Goal: Information Seeking & Learning: Learn about a topic

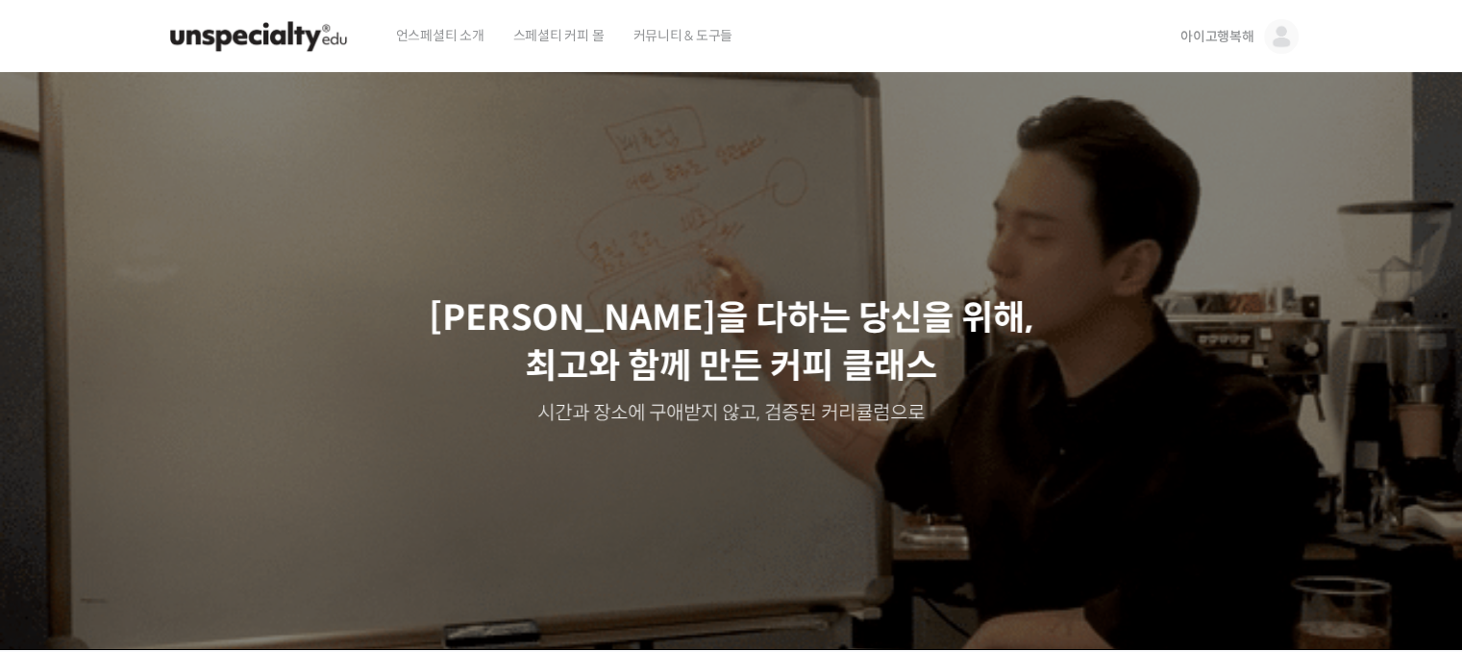
click at [1265, 46] on img at bounding box center [1281, 36] width 35 height 35
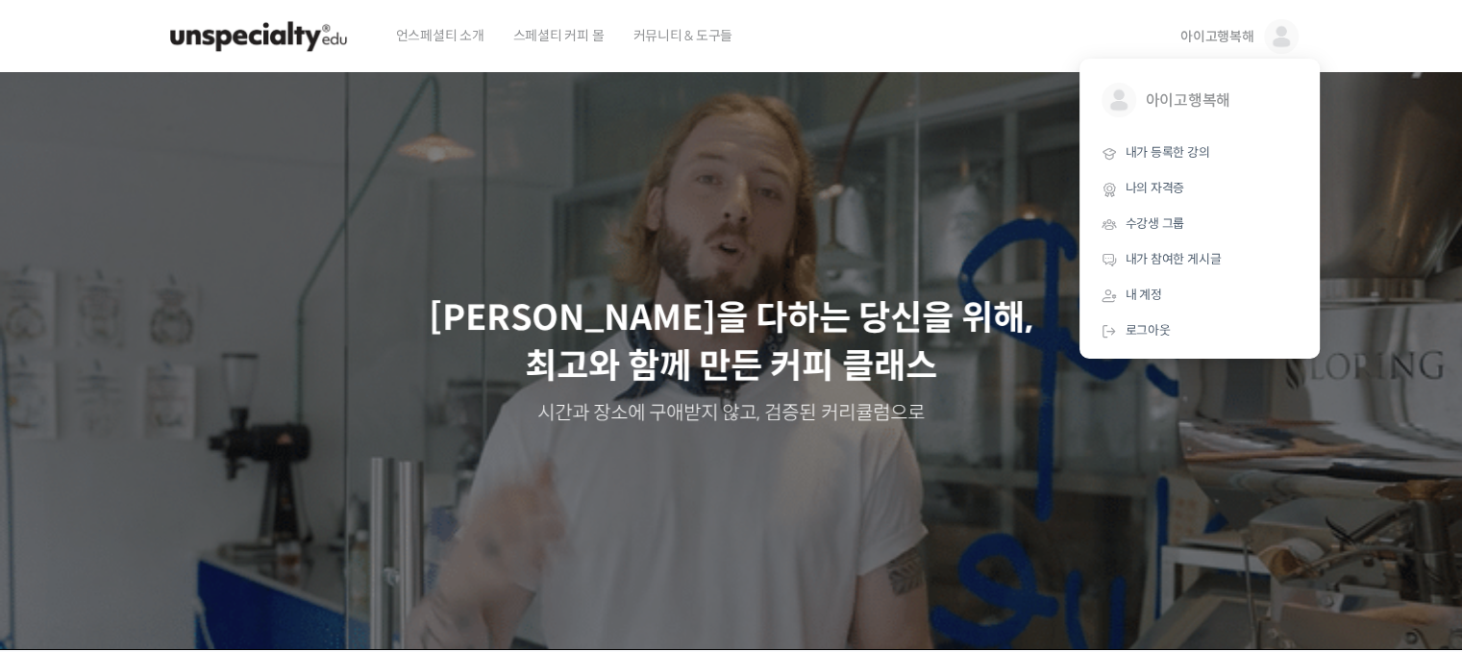
click at [1203, 16] on link "아이고행복해" at bounding box center [1239, 36] width 118 height 73
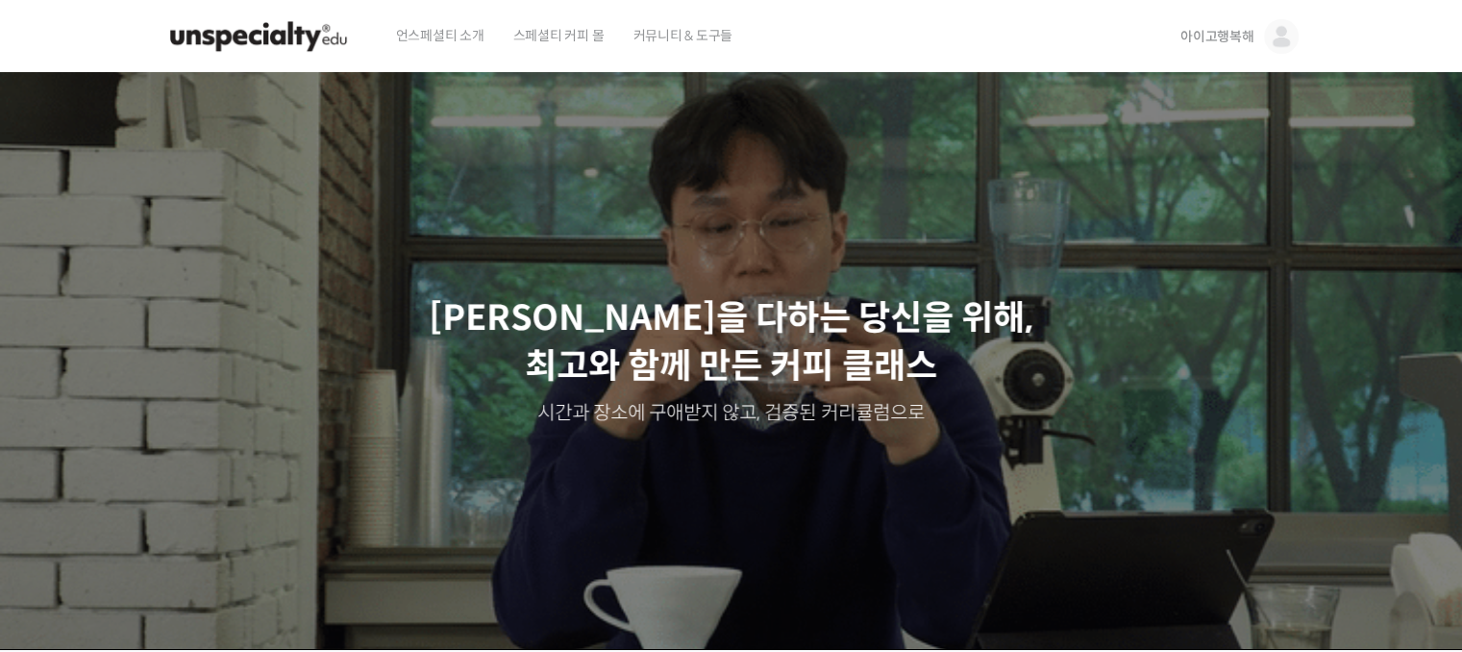
click at [209, 37] on img at bounding box center [258, 37] width 188 height 58
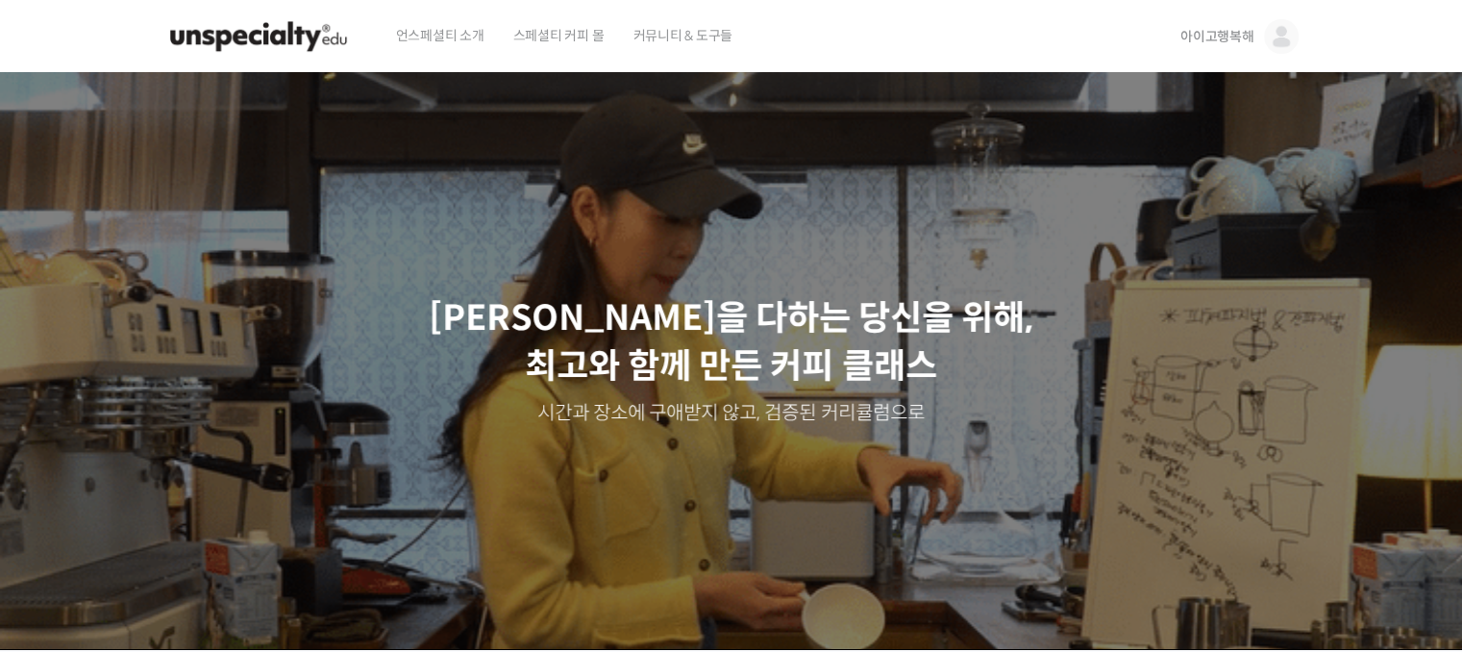
click at [1205, 36] on span "아이고행복해" at bounding box center [1217, 36] width 74 height 17
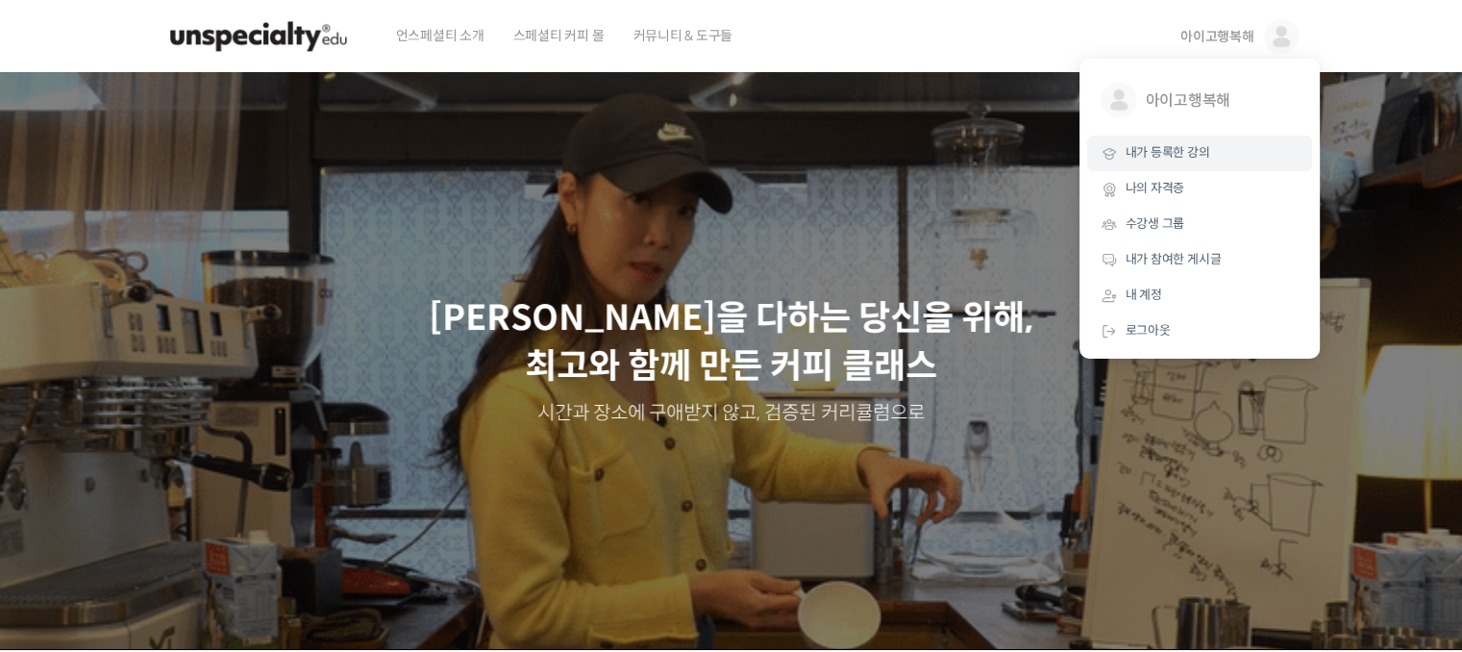
click at [1157, 148] on span "내가 등록한 강의" at bounding box center [1167, 152] width 85 height 16
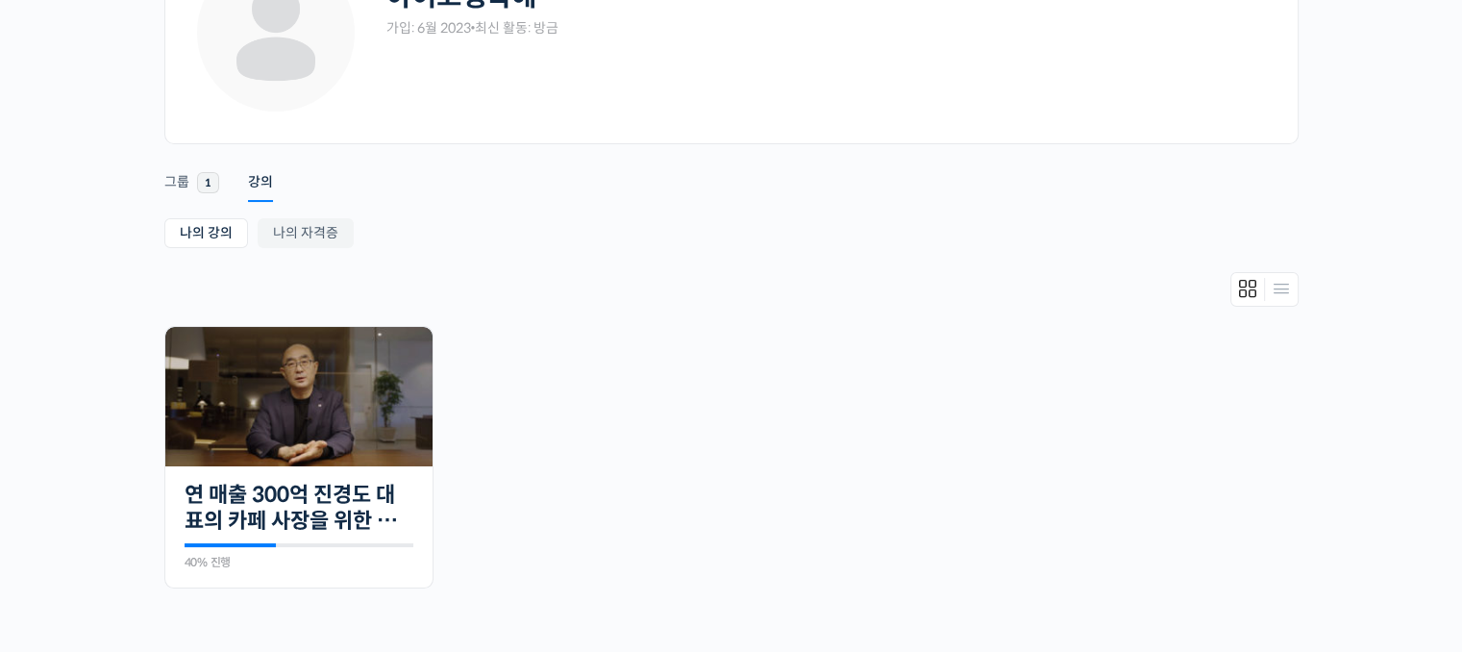
scroll to position [169, 0]
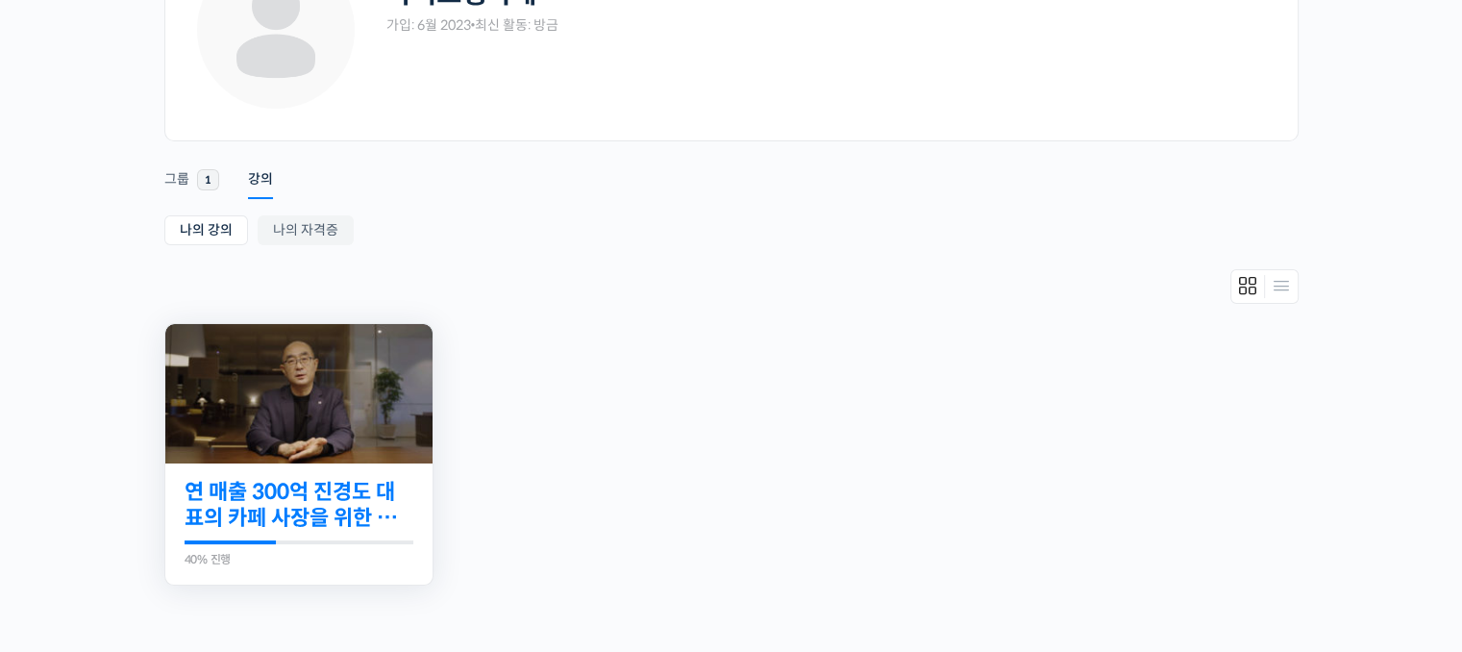
click at [300, 529] on link "연 매출 300억 진경도 대표의 카페 사장을 위한 경영 수업" at bounding box center [299, 505] width 229 height 53
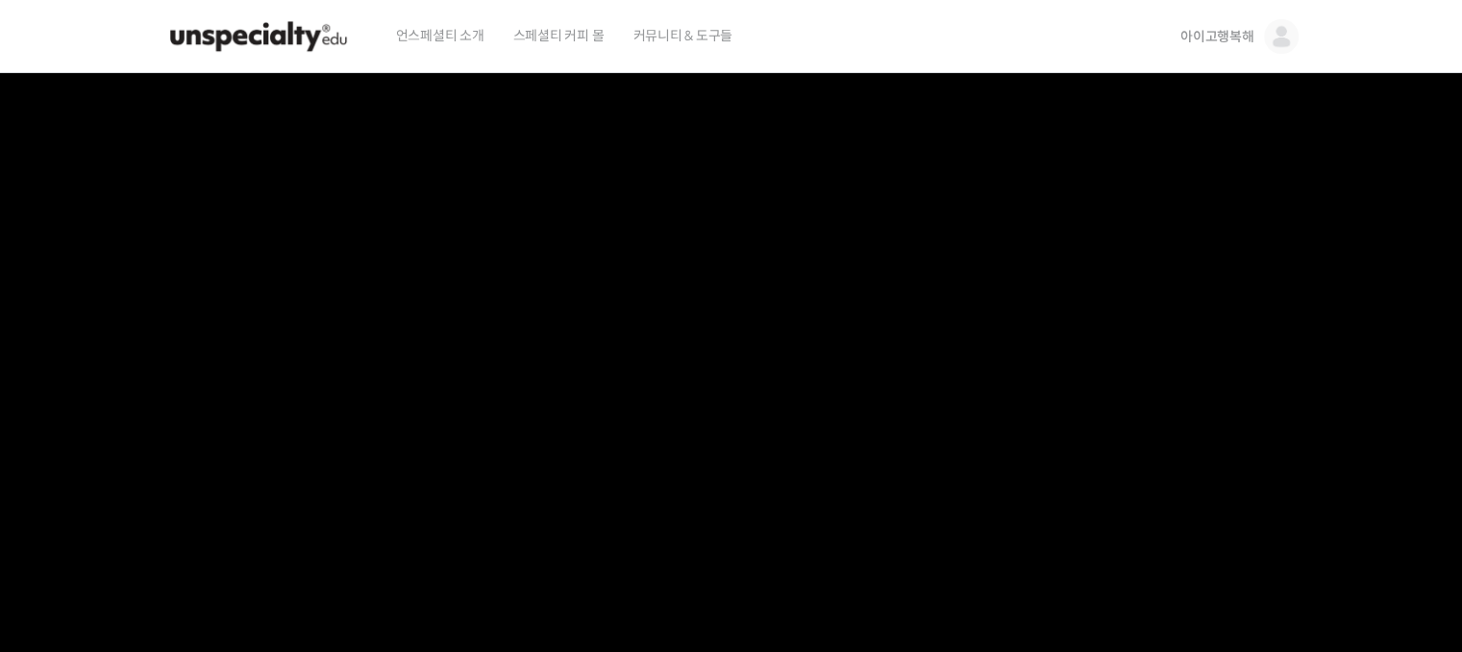
click at [1453, 227] on section at bounding box center [731, 408] width 1462 height 671
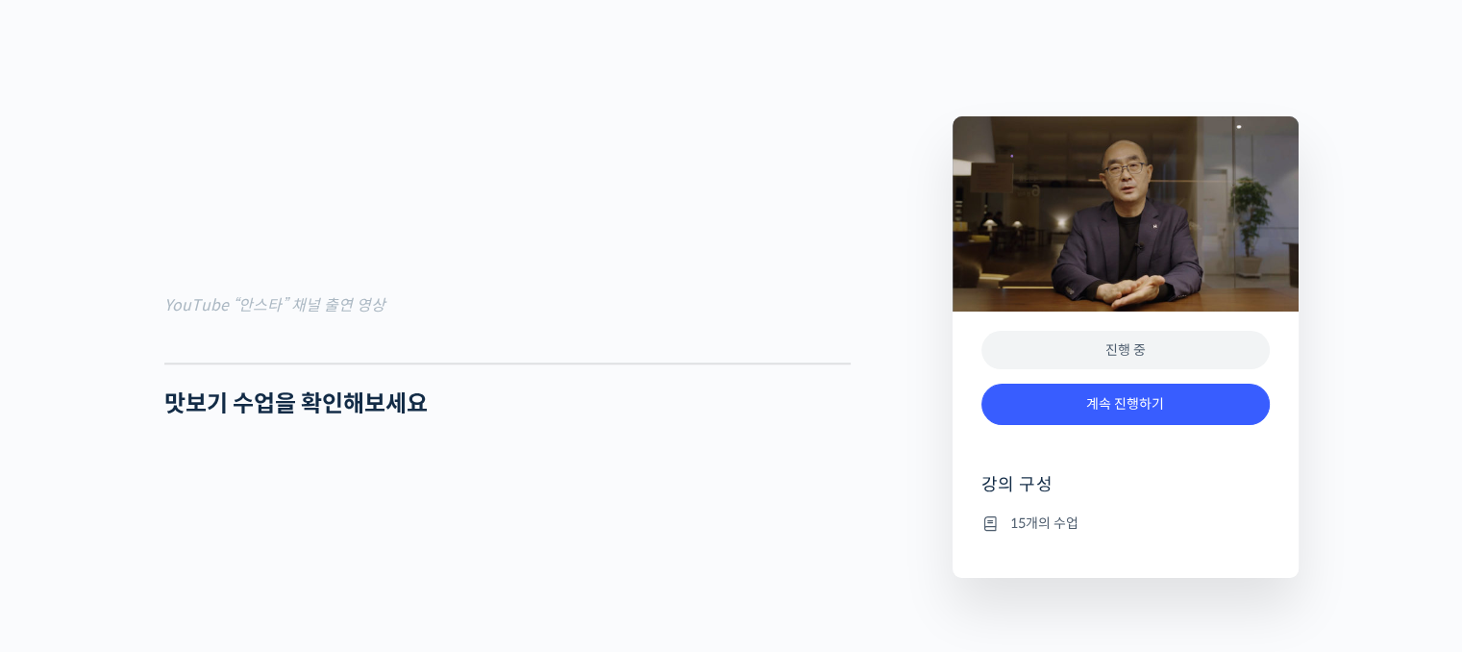
scroll to position [2087, 0]
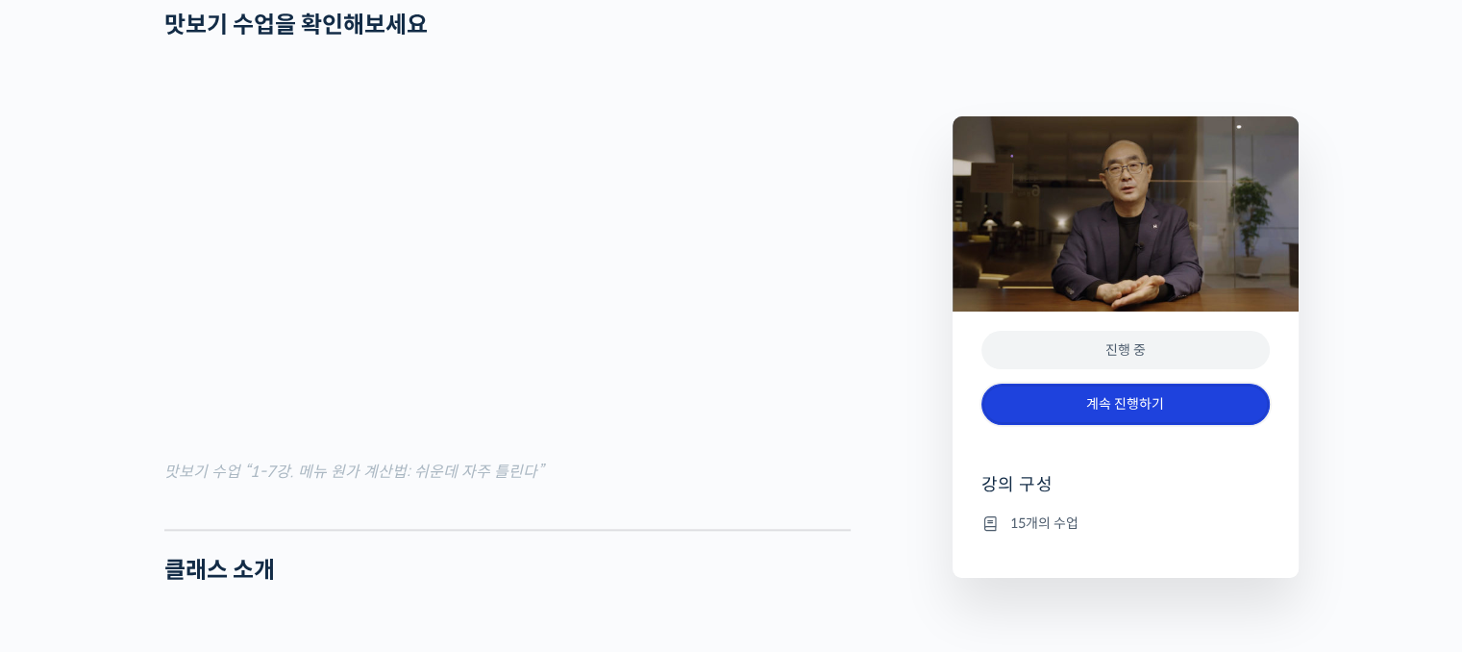
click at [1092, 401] on link "계속 진행하기" at bounding box center [1125, 403] width 288 height 41
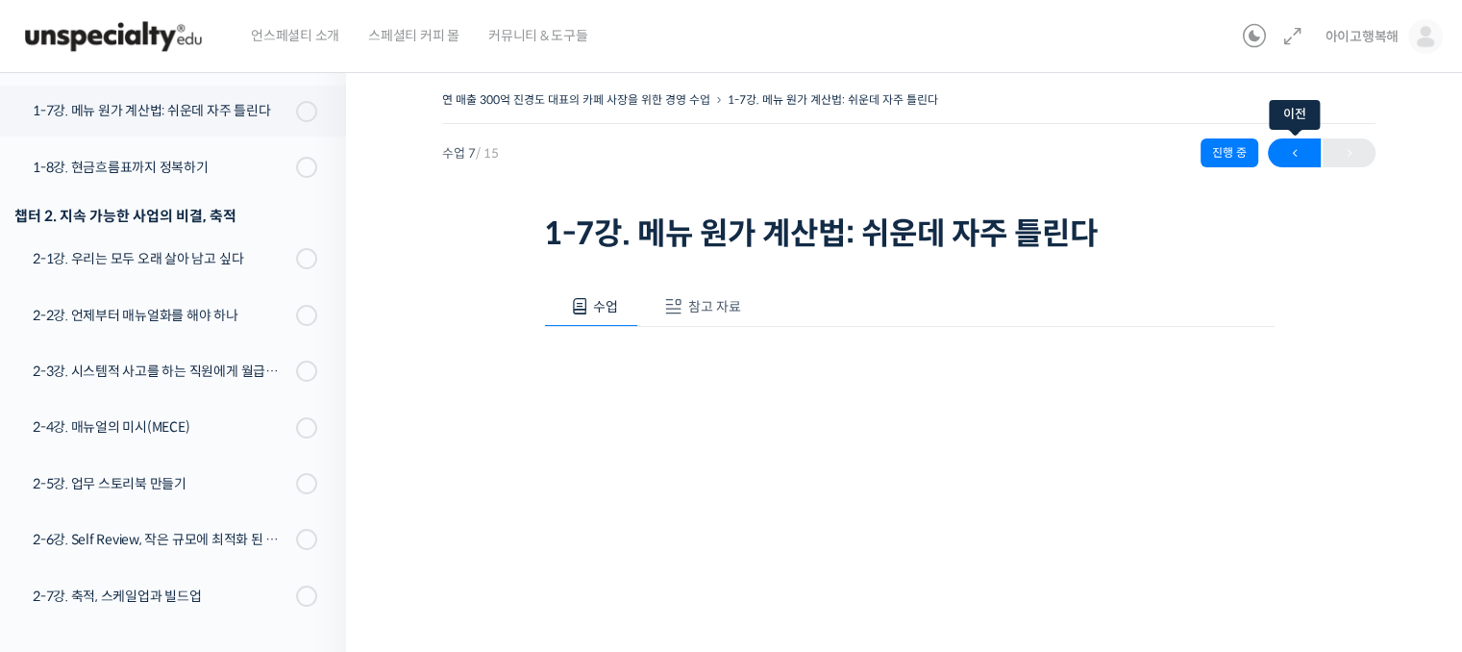
click at [1268, 149] on span "←" at bounding box center [1294, 153] width 53 height 26
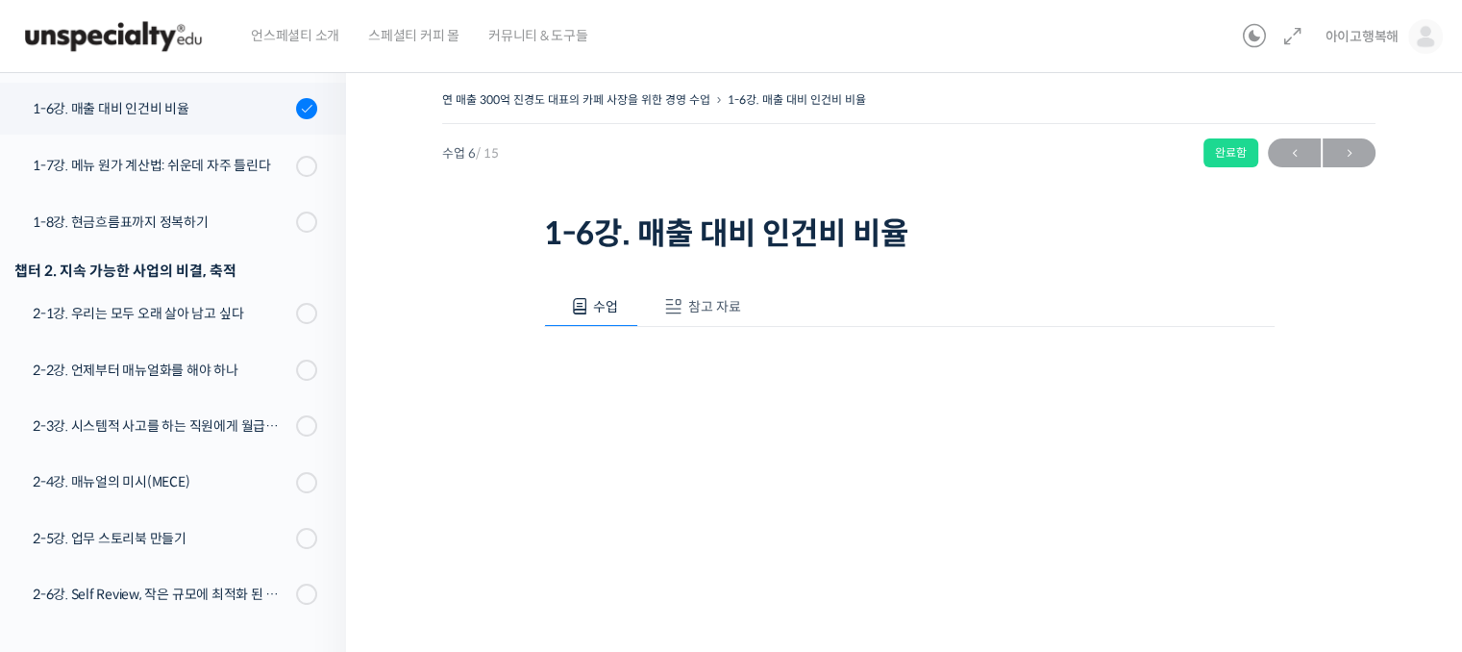
scroll to position [568, 0]
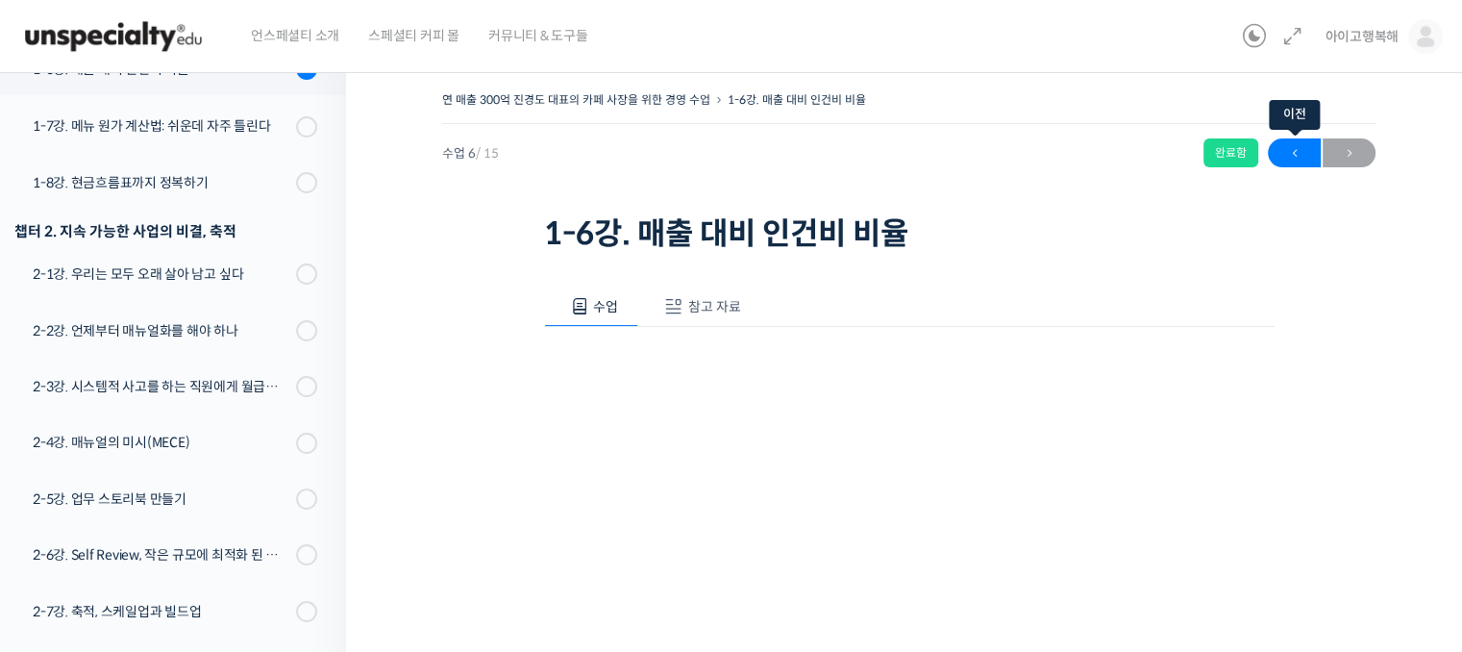
click at [1299, 162] on span "←" at bounding box center [1294, 153] width 53 height 26
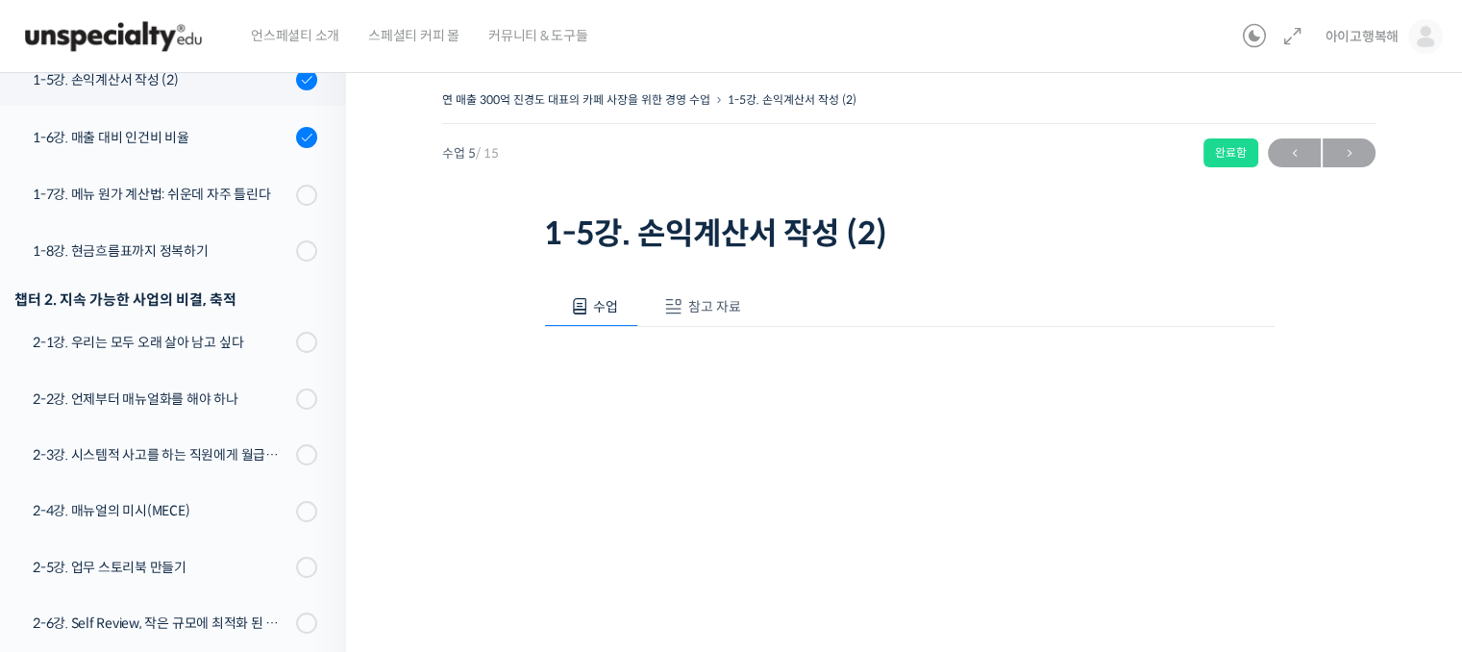
scroll to position [510, 0]
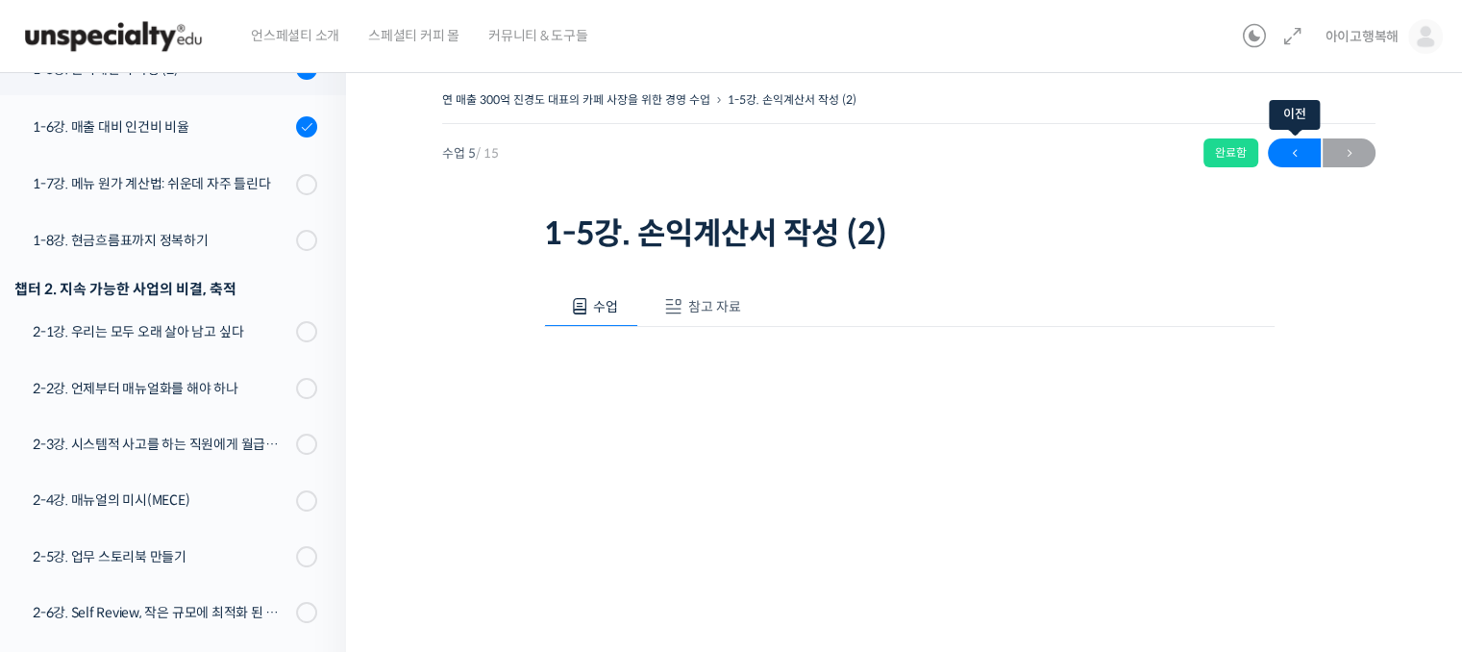
click at [1299, 155] on span "←" at bounding box center [1294, 153] width 53 height 26
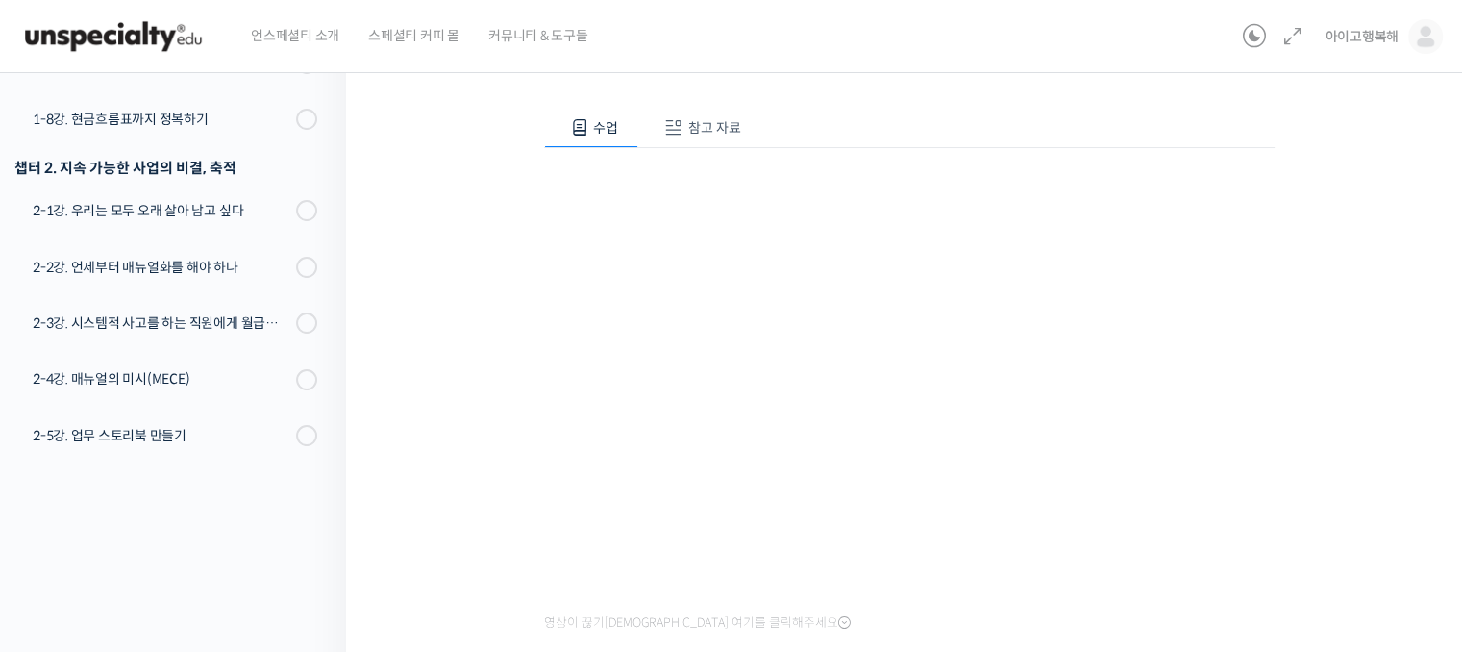
scroll to position [288, 0]
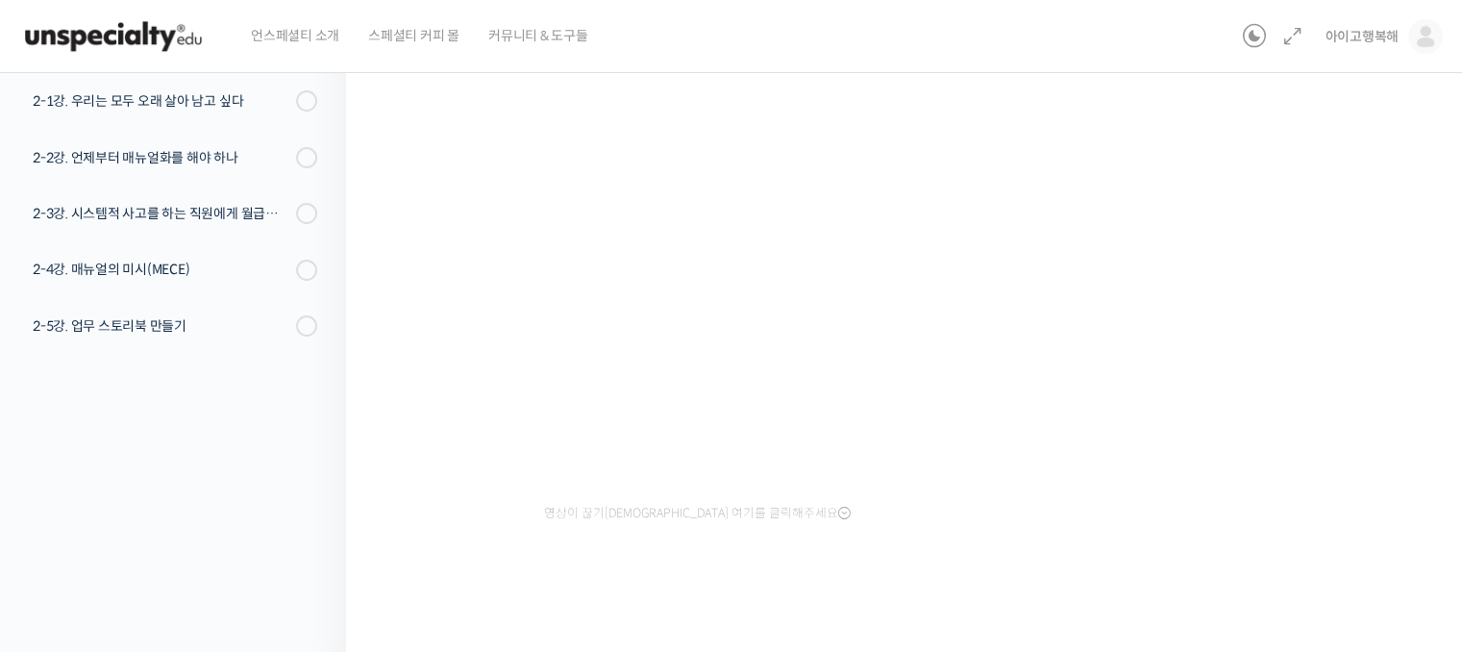
drag, startPoint x: 1047, startPoint y: 572, endPoint x: 1014, endPoint y: 458, distance: 118.3
click at [1047, 575] on div at bounding box center [909, 595] width 730 height 40
click at [1447, 423] on div "연 매출 300억 진경도 대표의 카페 사장을 위한 경영 수업 1-4강. 손익계산서 작성 (1) 완료함 수업 4 / 1…" at bounding box center [908, 211] width 1125 height 885
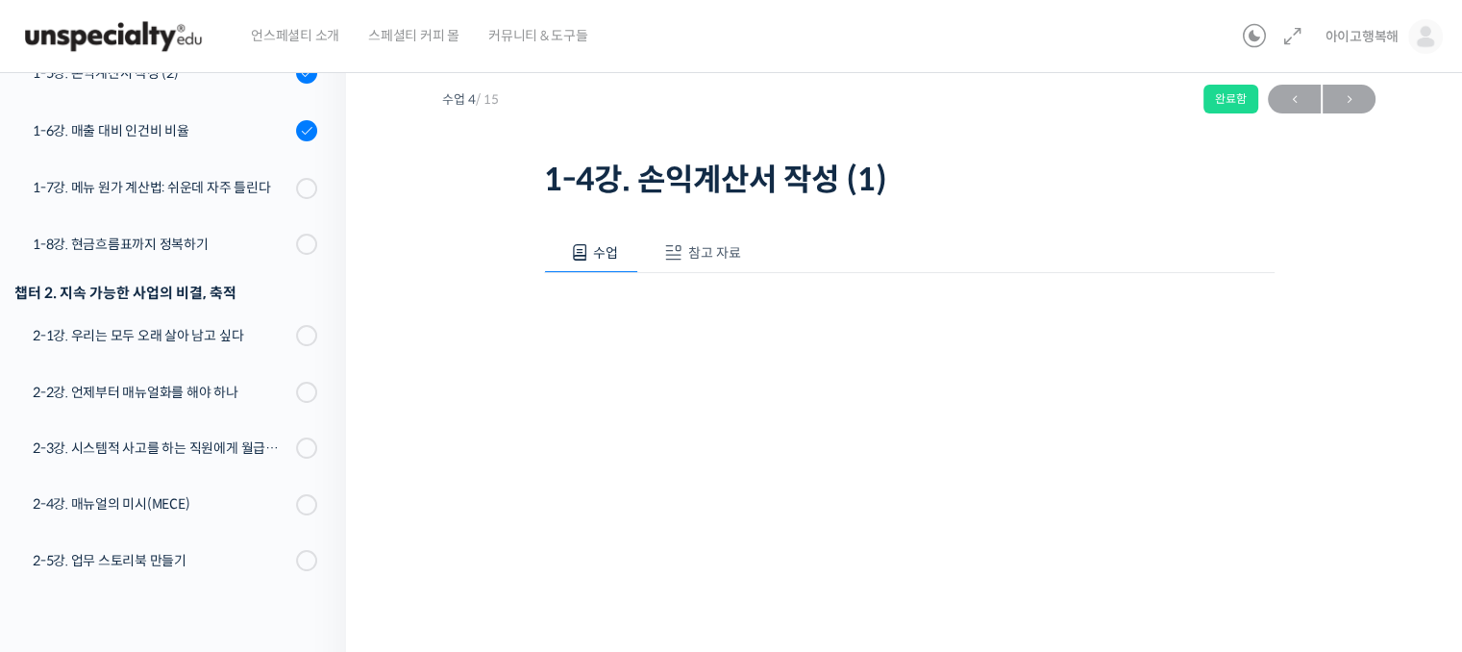
scroll to position [0, 0]
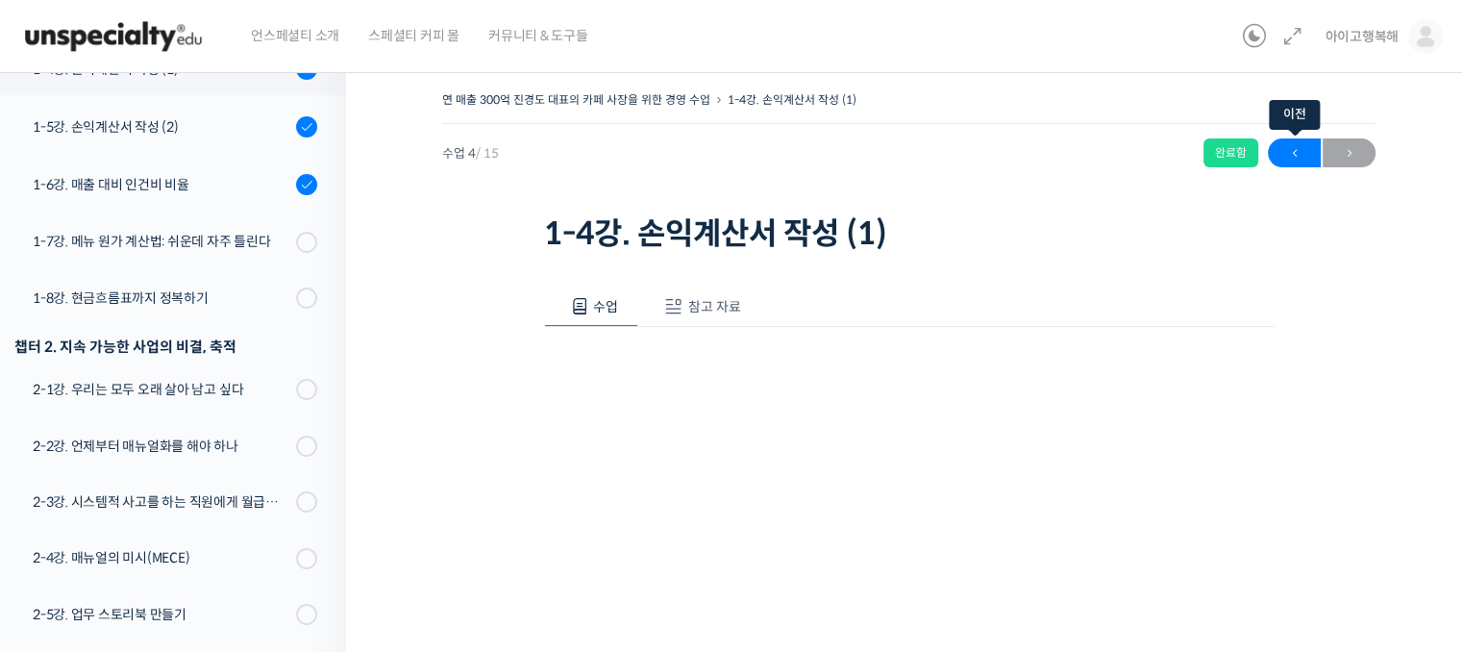
click at [1298, 153] on span "←" at bounding box center [1294, 153] width 53 height 26
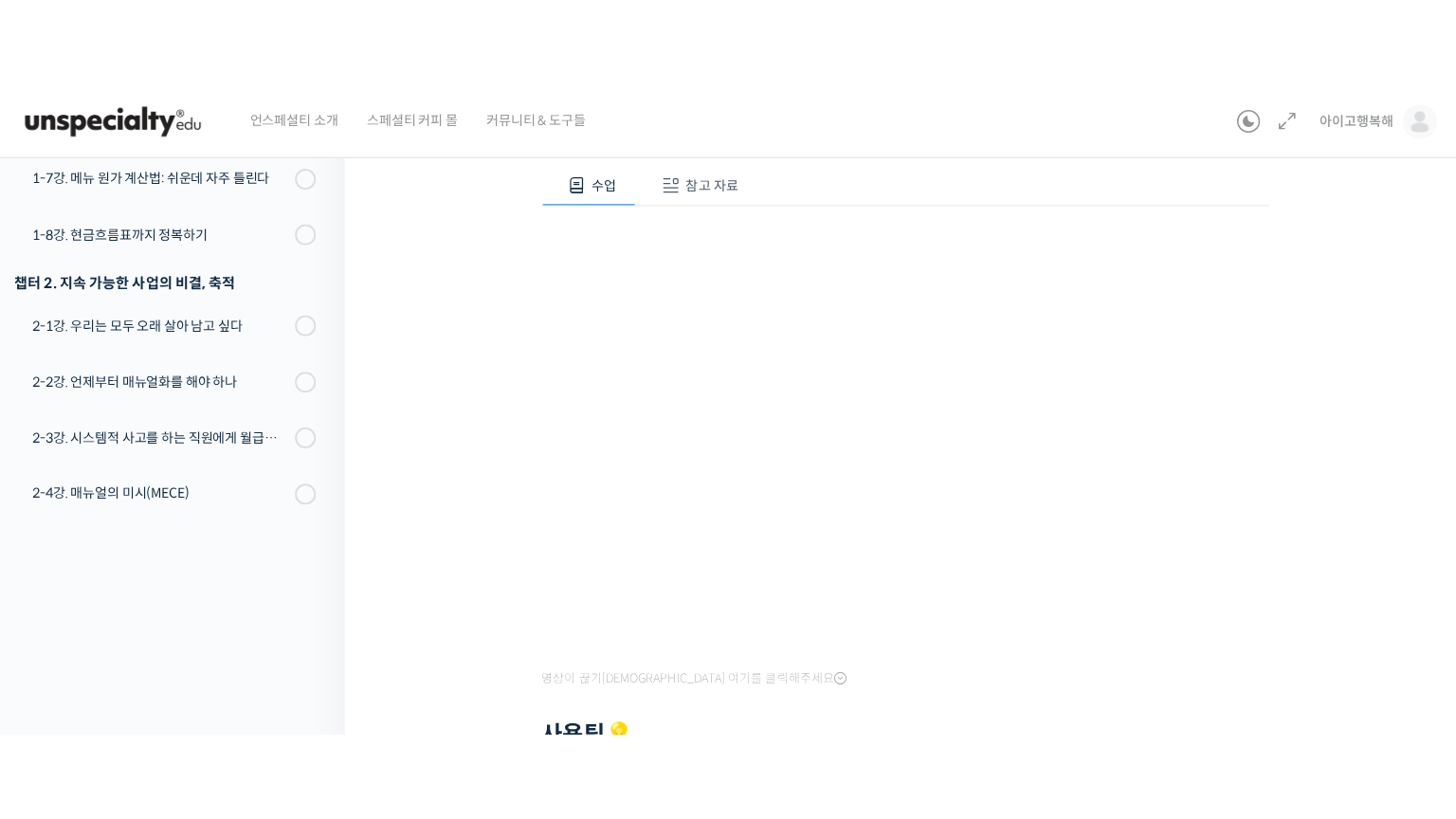
scroll to position [206, 0]
